Goal: Information Seeking & Learning: Learn about a topic

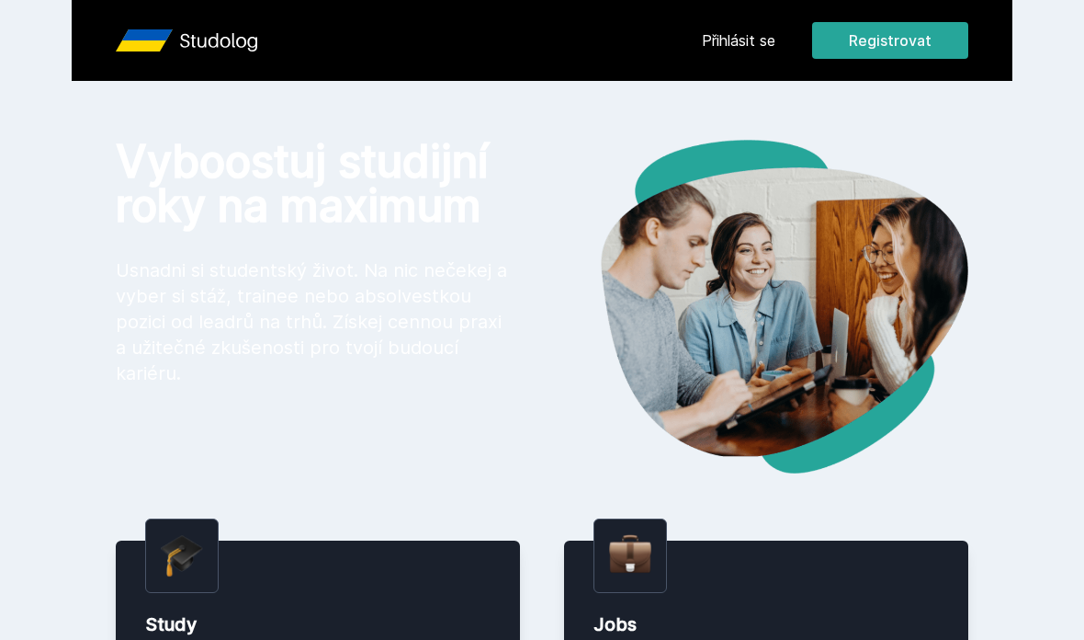
click at [731, 30] on link "Přihlásit se" at bounding box center [739, 40] width 74 height 22
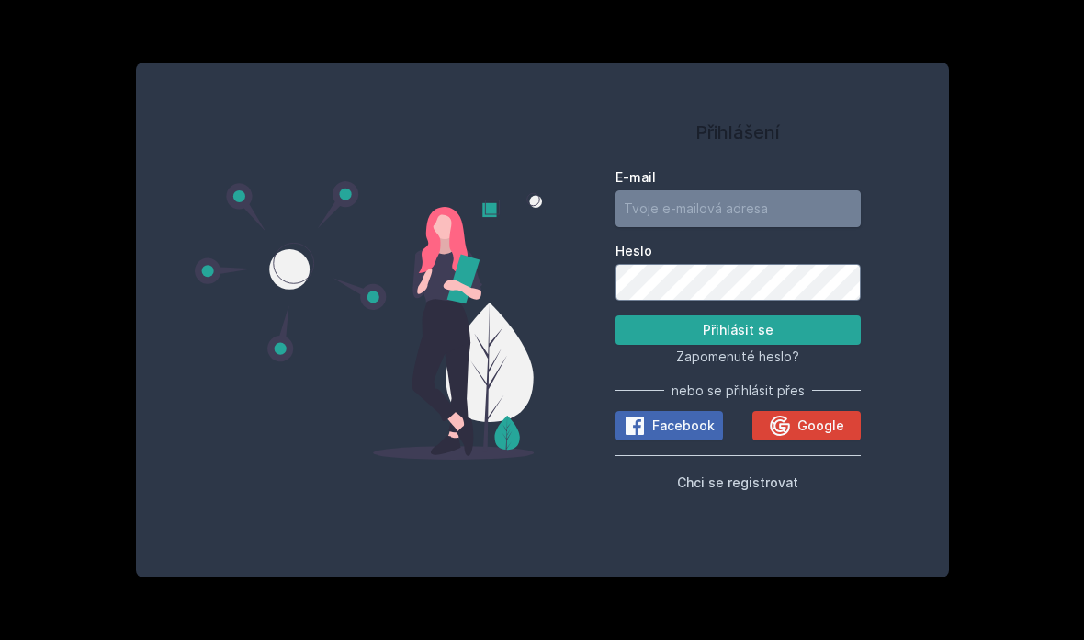
click at [782, 227] on input "E-mail" at bounding box center [738, 208] width 245 height 37
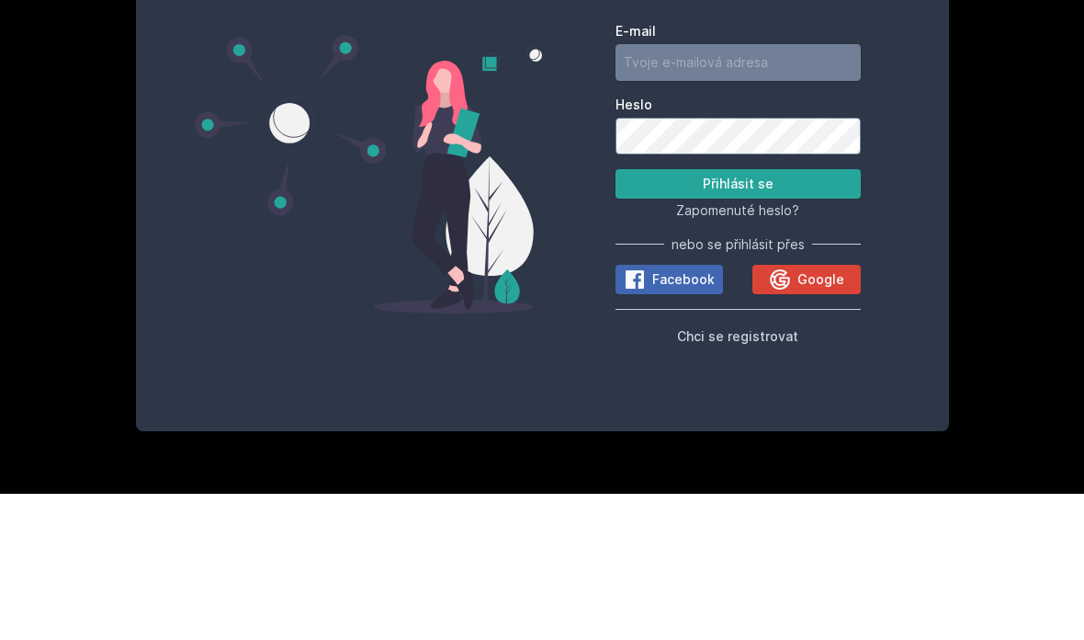
type input "[EMAIL_ADDRESS][DOMAIN_NAME]"
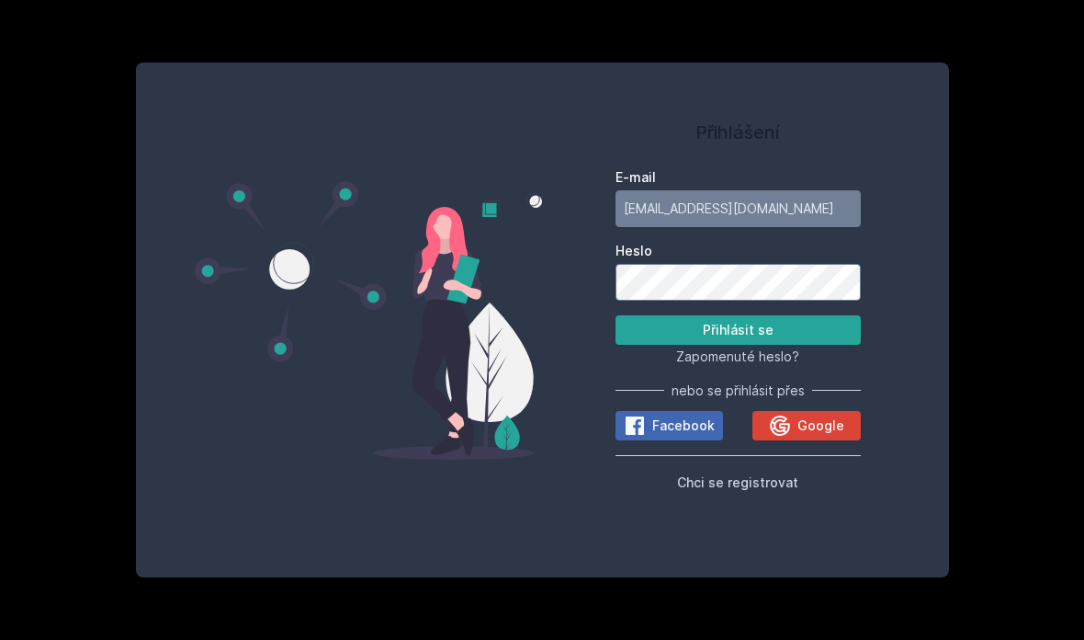
click at [802, 315] on button "Přihlásit se" at bounding box center [738, 329] width 245 height 29
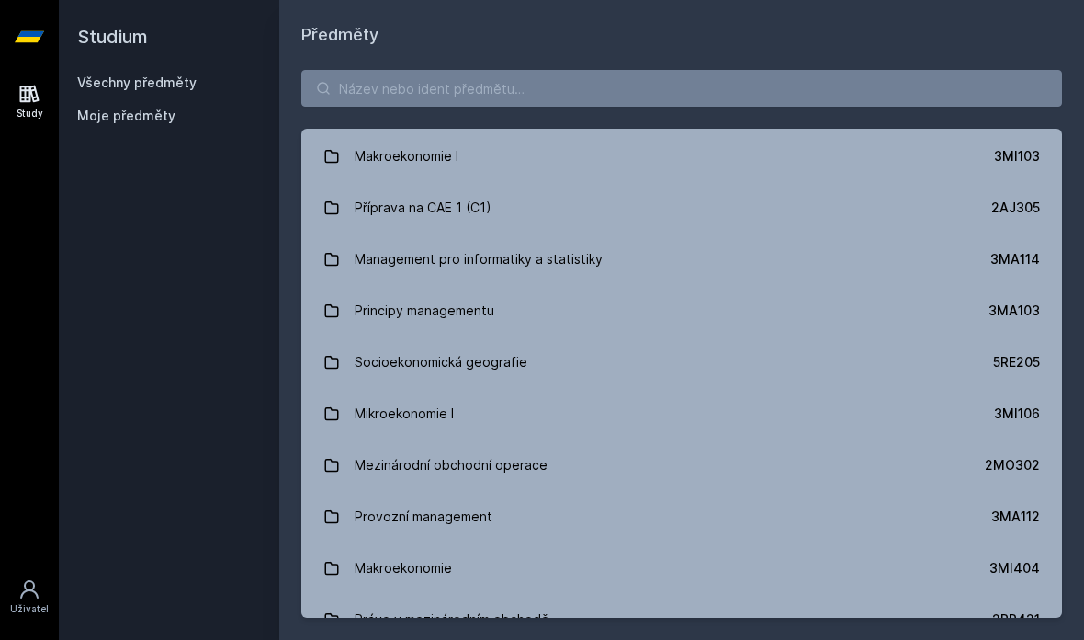
scroll to position [2060, 0]
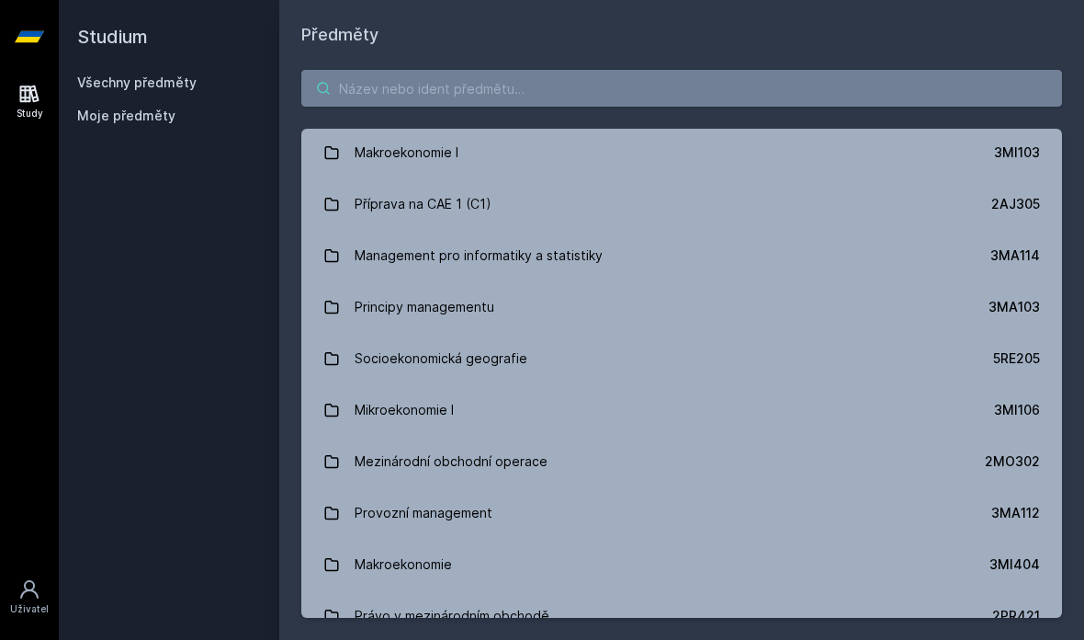
click at [932, 70] on input "search" at bounding box center [681, 88] width 761 height 37
click at [793, 487] on link "Provozní management 3MA112" at bounding box center [681, 512] width 761 height 51
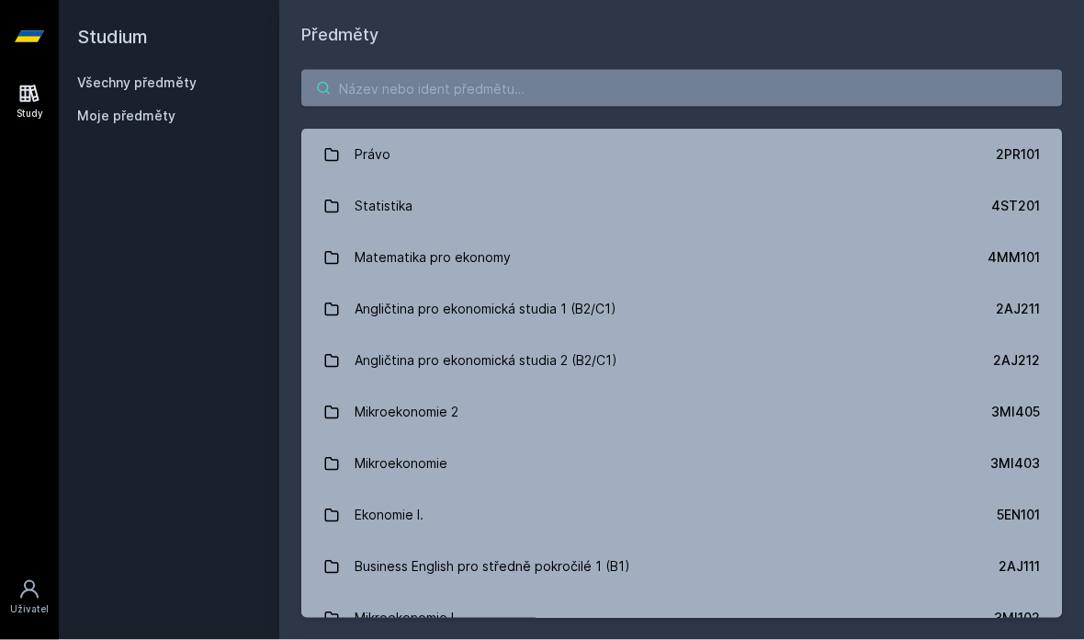
click at [868, 70] on input "search" at bounding box center [681, 88] width 761 height 37
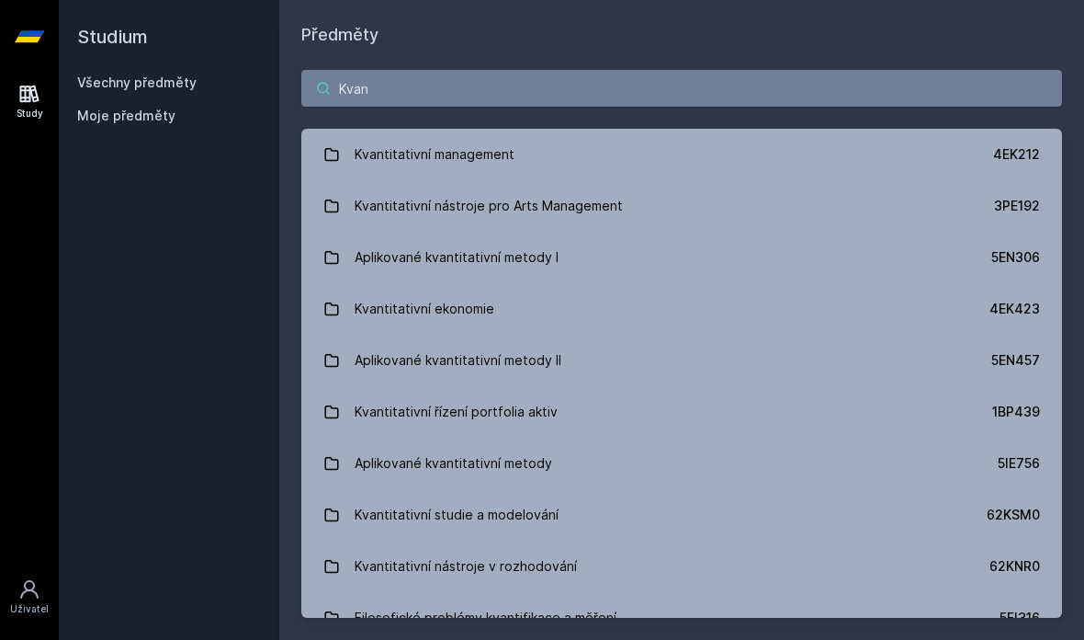
type input "Kvan"
click at [778, 129] on link "Kvantitativní management 4EK212" at bounding box center [681, 154] width 761 height 51
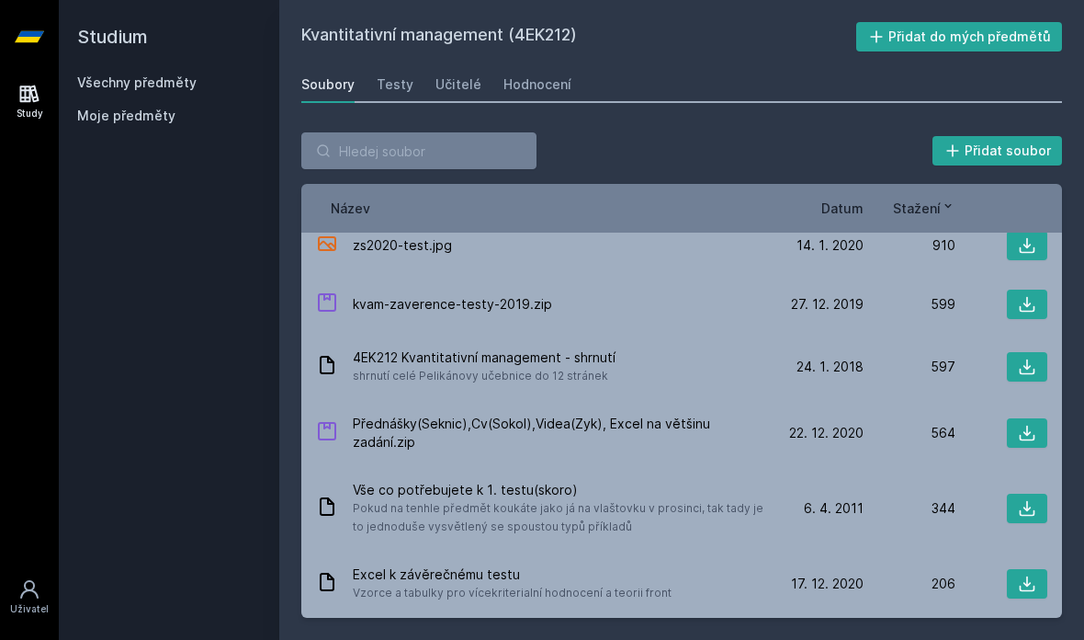
scroll to position [21, 0]
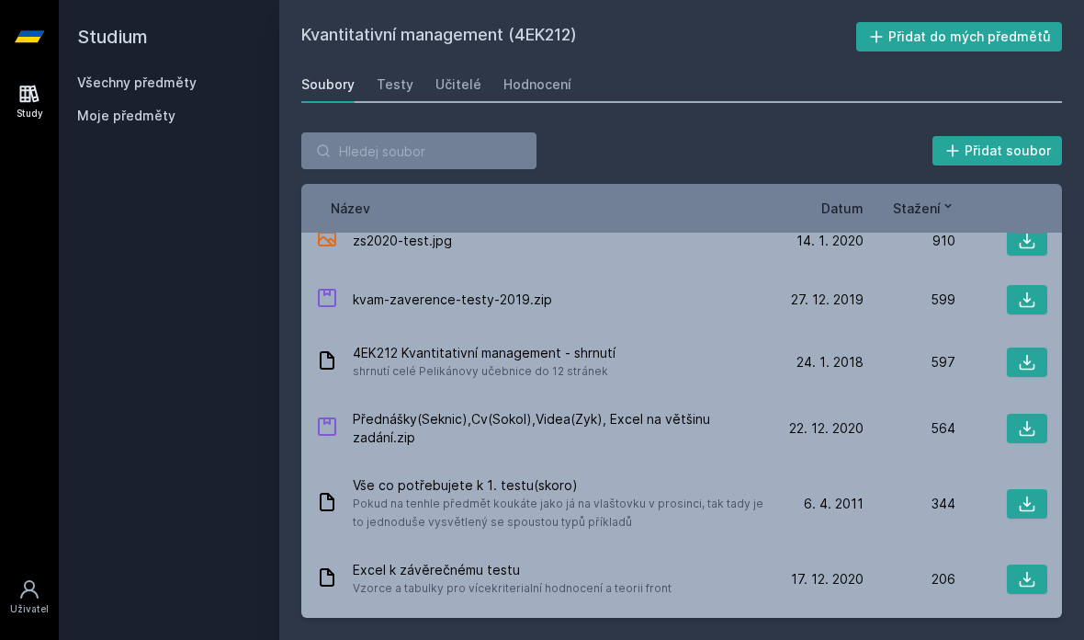
click at [673, 344] on div "4EK212 Kvantitativní management - shrnutí shrnutí celé Pelikánovy učebnice do 1…" at bounding box center [544, 362] width 456 height 37
click at [545, 344] on span "4EK212 Kvantitativní management - shrnutí" at bounding box center [484, 353] width 263 height 18
click at [335, 349] on icon at bounding box center [327, 360] width 22 height 22
click at [616, 344] on div "4EK212 Kvantitativní management - shrnutí shrnutí celé Pelikánovy učebnice do 1…" at bounding box center [544, 362] width 456 height 37
click at [777, 353] on div "24. 1. 18 24. 1. 2018" at bounding box center [818, 362] width 92 height 18
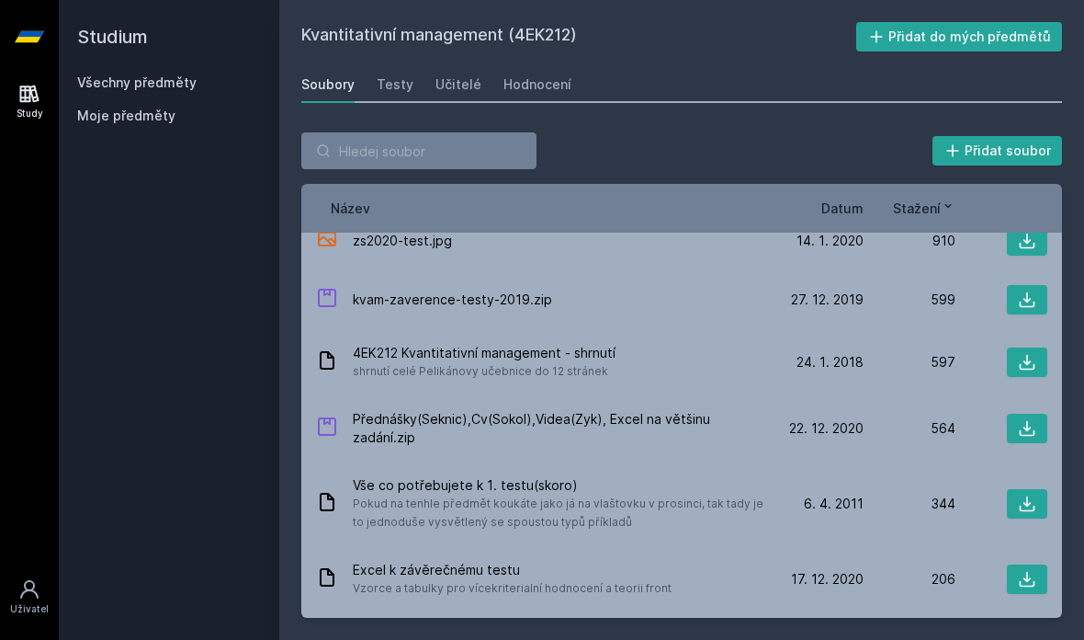
click at [335, 349] on icon at bounding box center [327, 360] width 22 height 22
click at [607, 329] on div "4EK212 Kvantitativní management - shrnutí shrnutí celé Pelikánovy učebnice do 1…" at bounding box center [681, 362] width 761 height 66
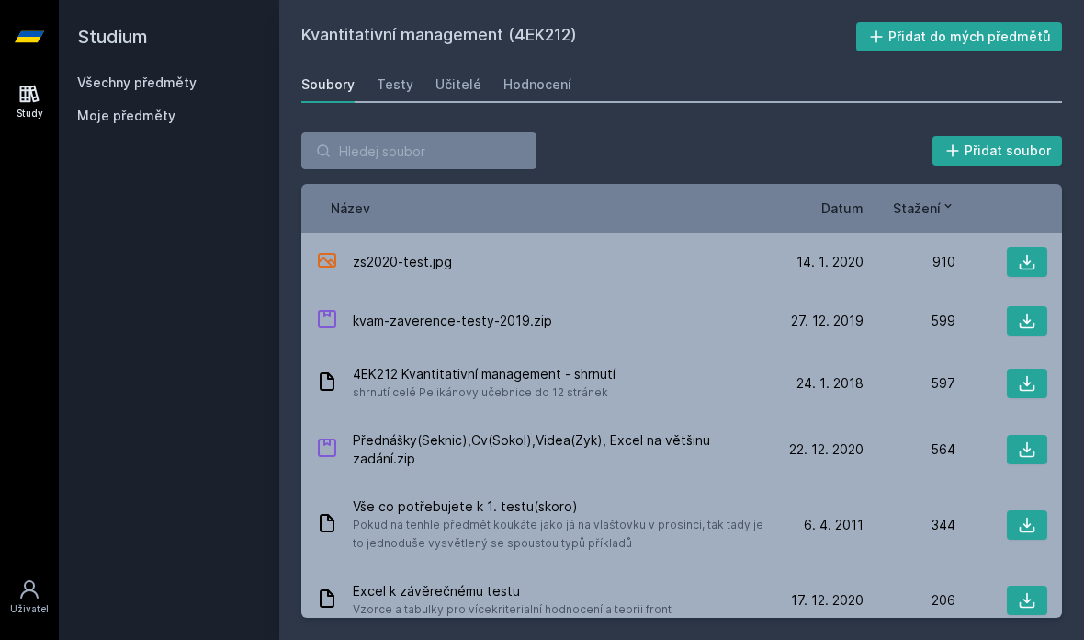
scroll to position [0, 0]
click at [713, 365] on div "4EK212 Kvantitativní management - shrnutí shrnutí celé Pelikánovy učebnice do 1…" at bounding box center [544, 383] width 456 height 37
click at [1034, 374] on icon at bounding box center [1027, 383] width 18 height 18
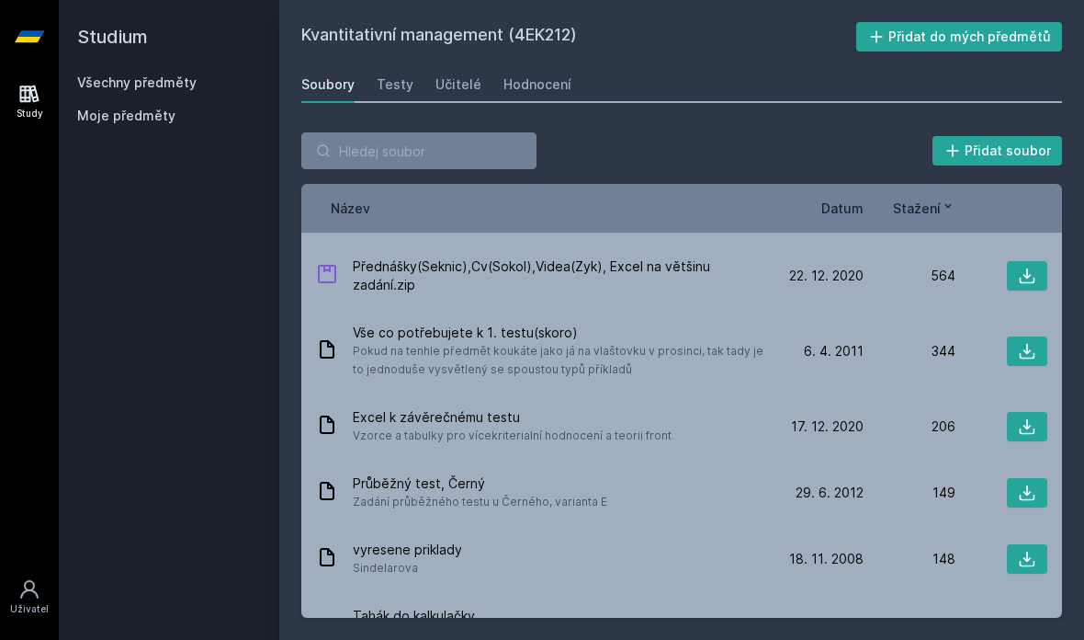
scroll to position [176, 0]
click at [583, 322] on span "Vše co potřebujete k 1. testu(skoro)" at bounding box center [559, 331] width 412 height 18
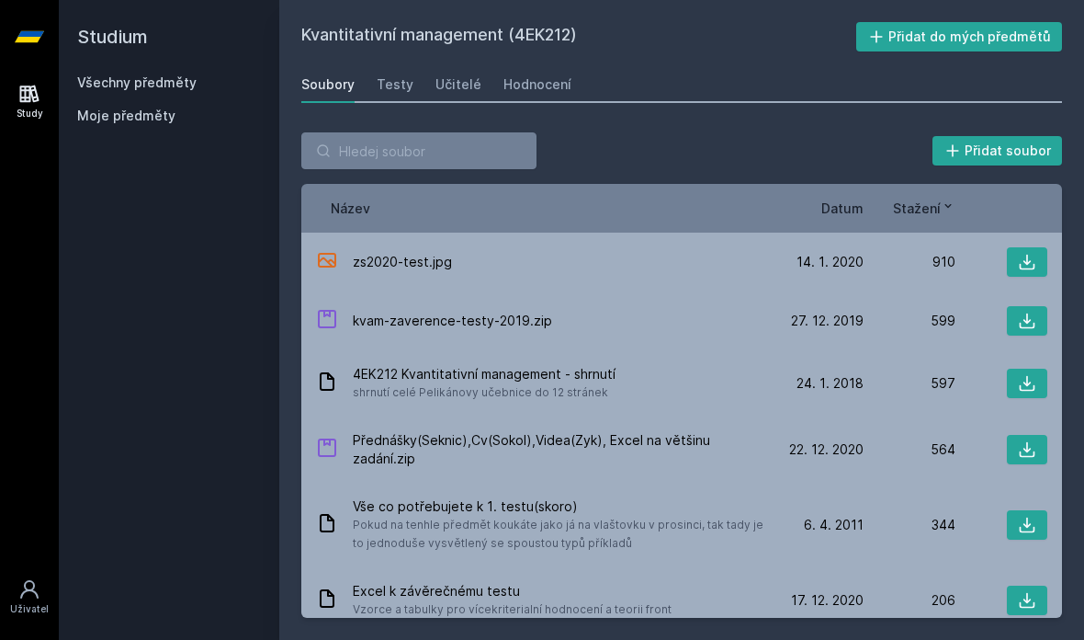
scroll to position [0, 0]
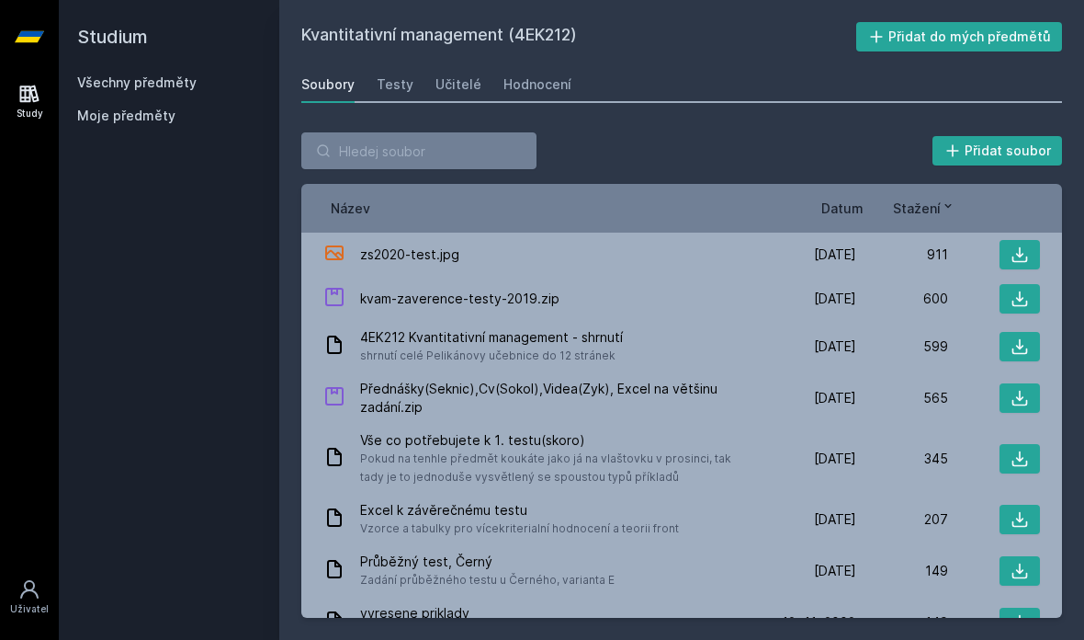
click at [843, 203] on span "Datum" at bounding box center [843, 208] width 42 height 19
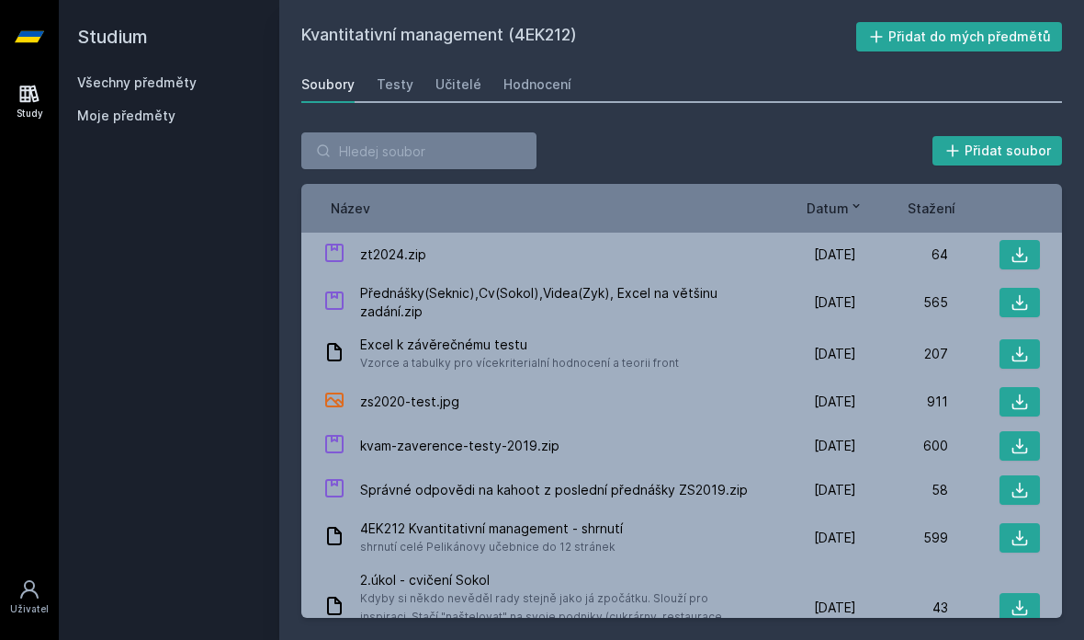
click at [644, 285] on span "Přednášky(Seknic),Cv(Sokol),Videa(Zyk), Excel na většinu zadání.zip" at bounding box center [558, 302] width 397 height 37
click at [1015, 300] on icon at bounding box center [1020, 302] width 18 height 18
